Goal: Check status: Check status

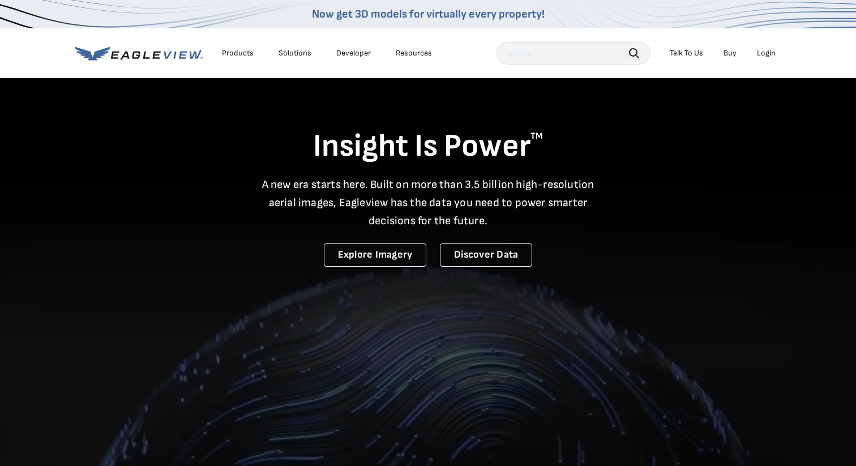
scroll to position [1, 0]
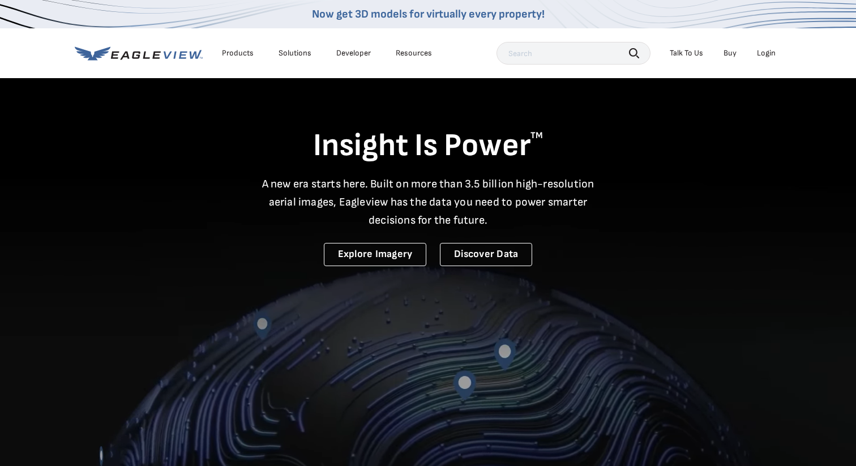
click at [769, 55] on div "Login" at bounding box center [766, 53] width 19 height 10
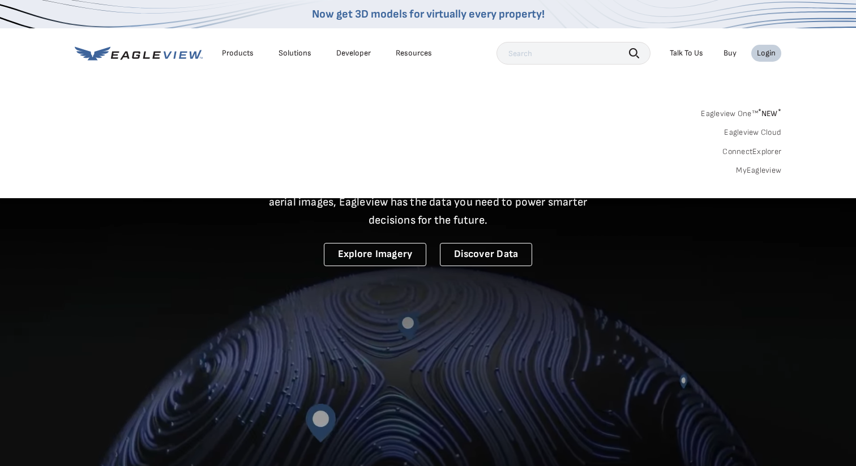
click at [766, 171] on link "MyEagleview" at bounding box center [758, 170] width 45 height 10
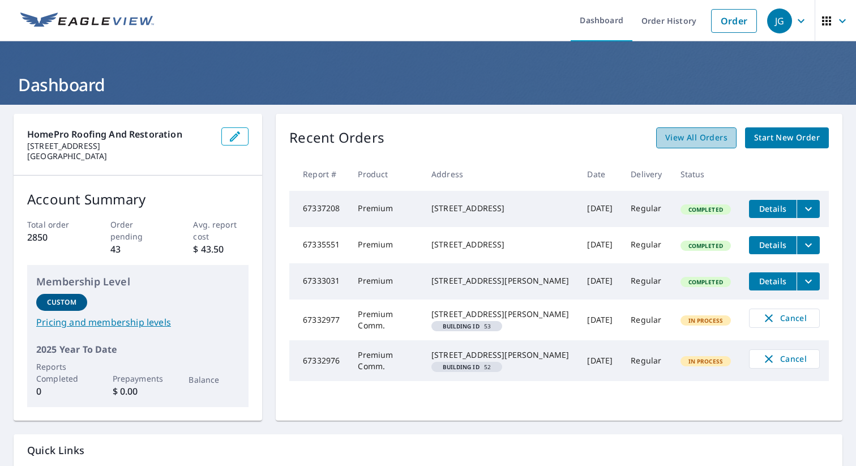
click at [712, 140] on span "View All Orders" at bounding box center [696, 138] width 62 height 14
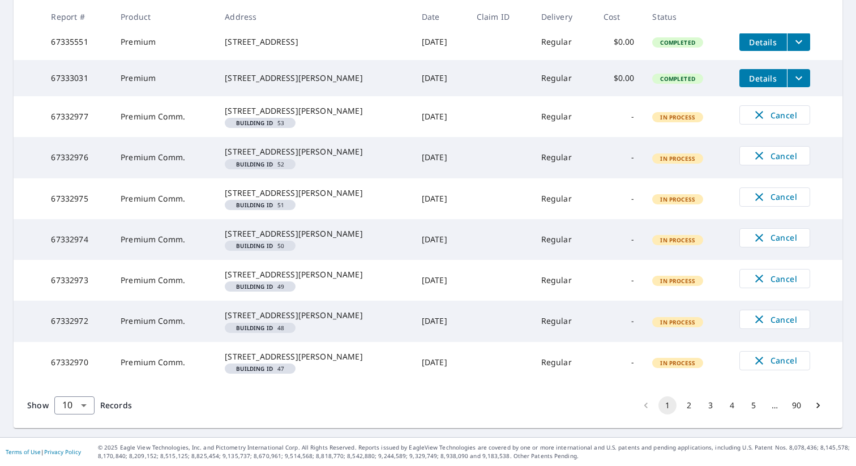
scroll to position [358, 0]
click at [684, 408] on button "2" at bounding box center [689, 405] width 18 height 18
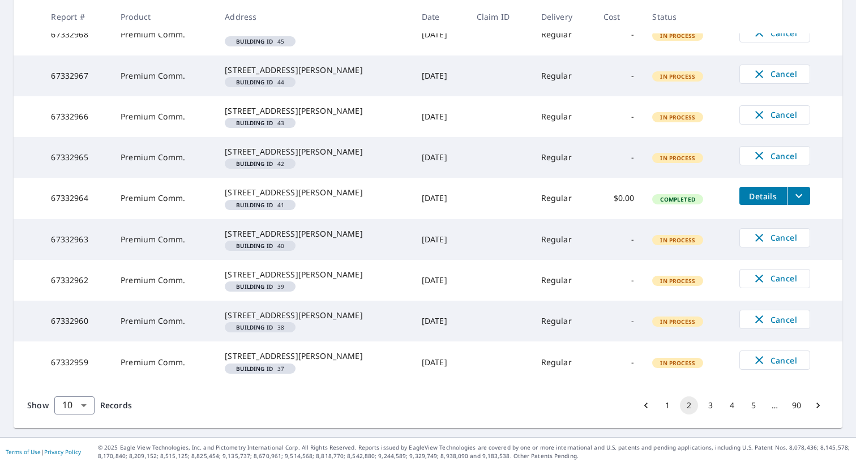
scroll to position [393, 0]
click at [710, 408] on button "3" at bounding box center [710, 405] width 18 height 18
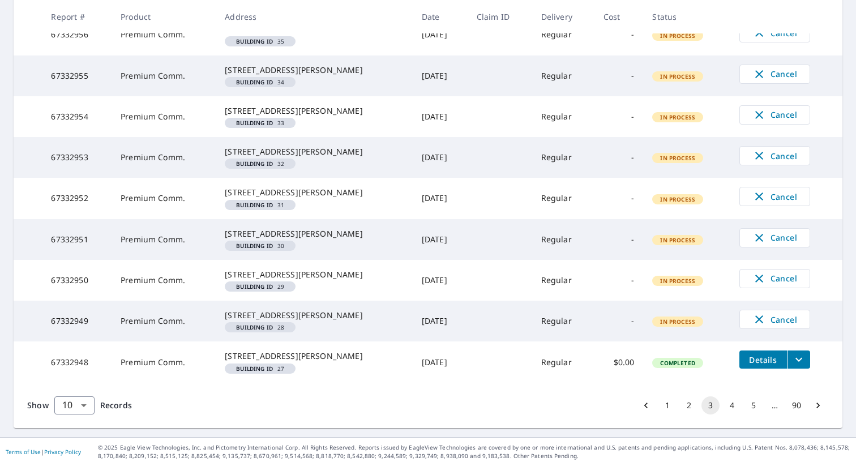
scroll to position [393, 0]
click at [728, 408] on button "4" at bounding box center [732, 405] width 18 height 18
